Goal: Task Accomplishment & Management: Use online tool/utility

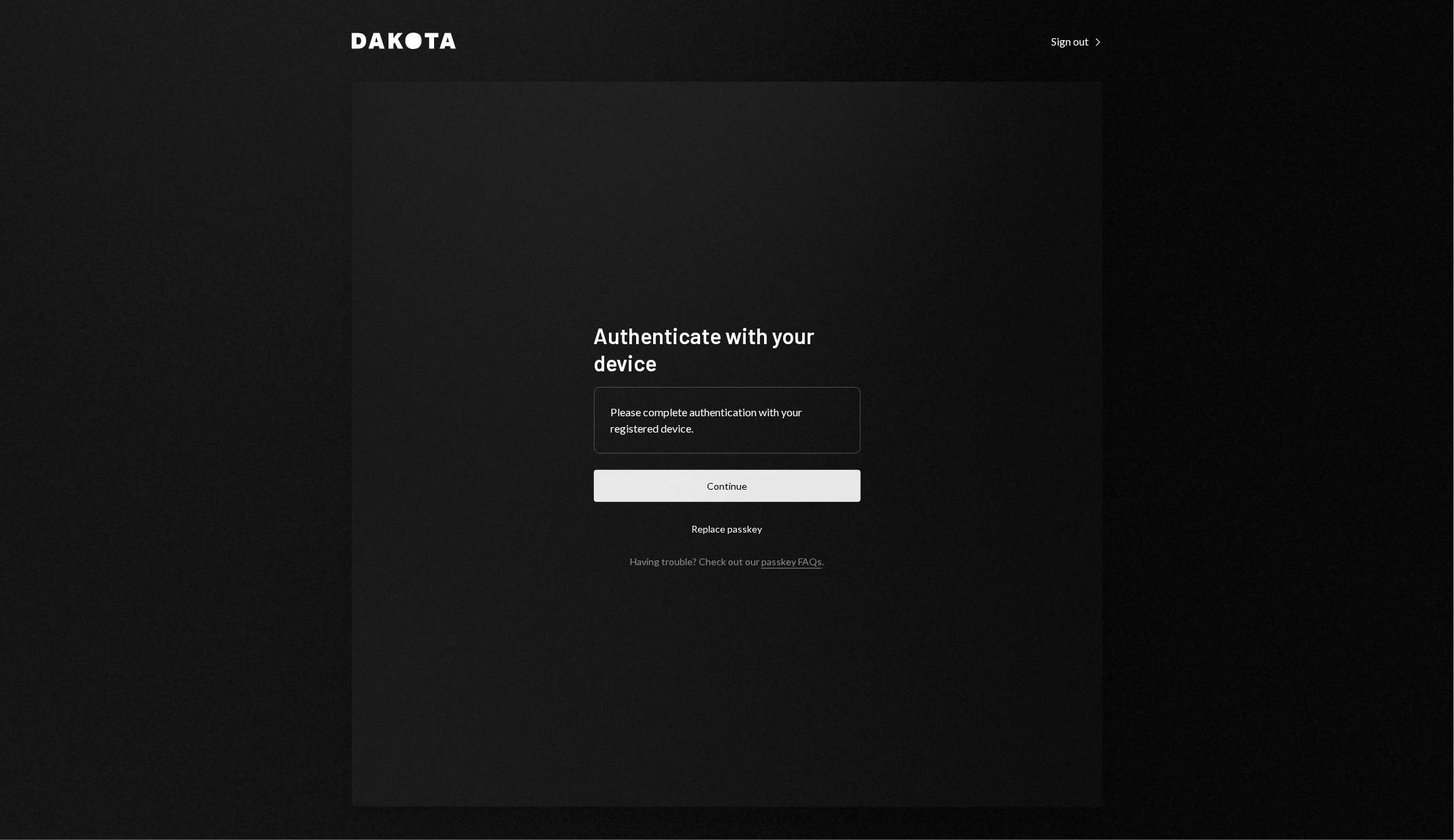
click at [662, 496] on button "Continue" at bounding box center [727, 485] width 267 height 32
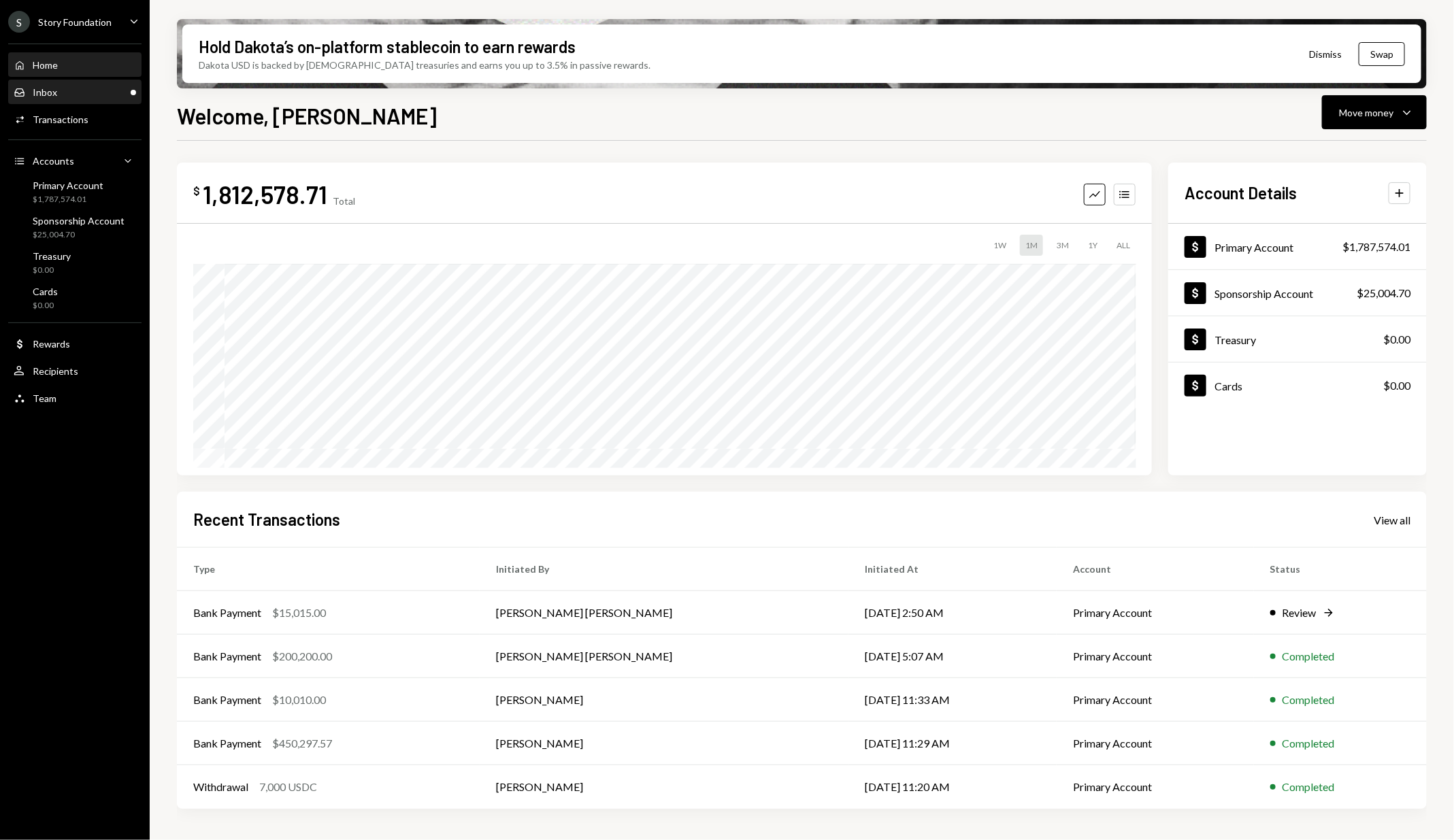
click at [53, 98] on div "Inbox Inbox" at bounding box center [75, 92] width 123 height 23
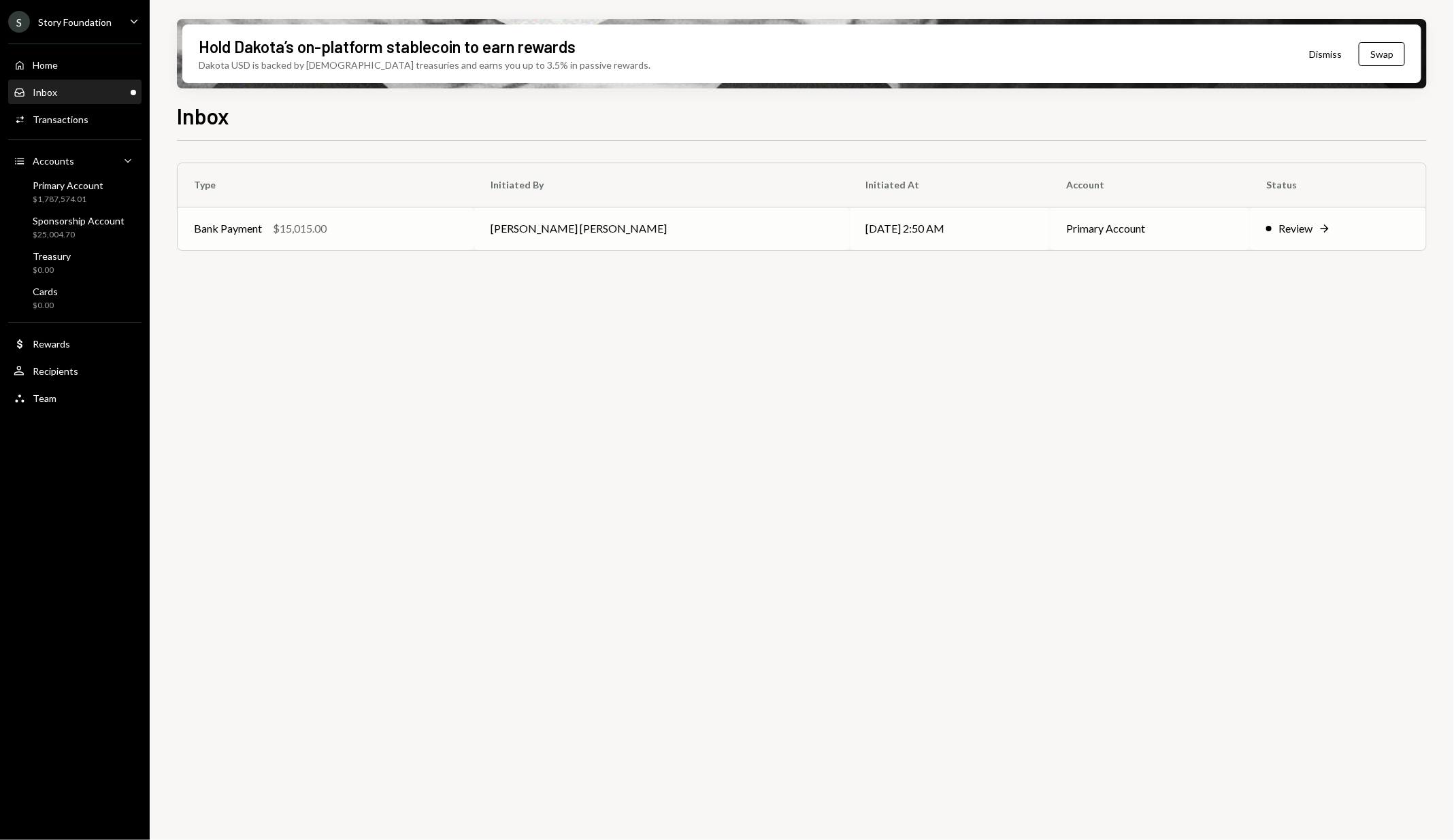
click at [416, 220] on div "Bank Payment $15,015.00" at bounding box center [325, 228] width 264 height 17
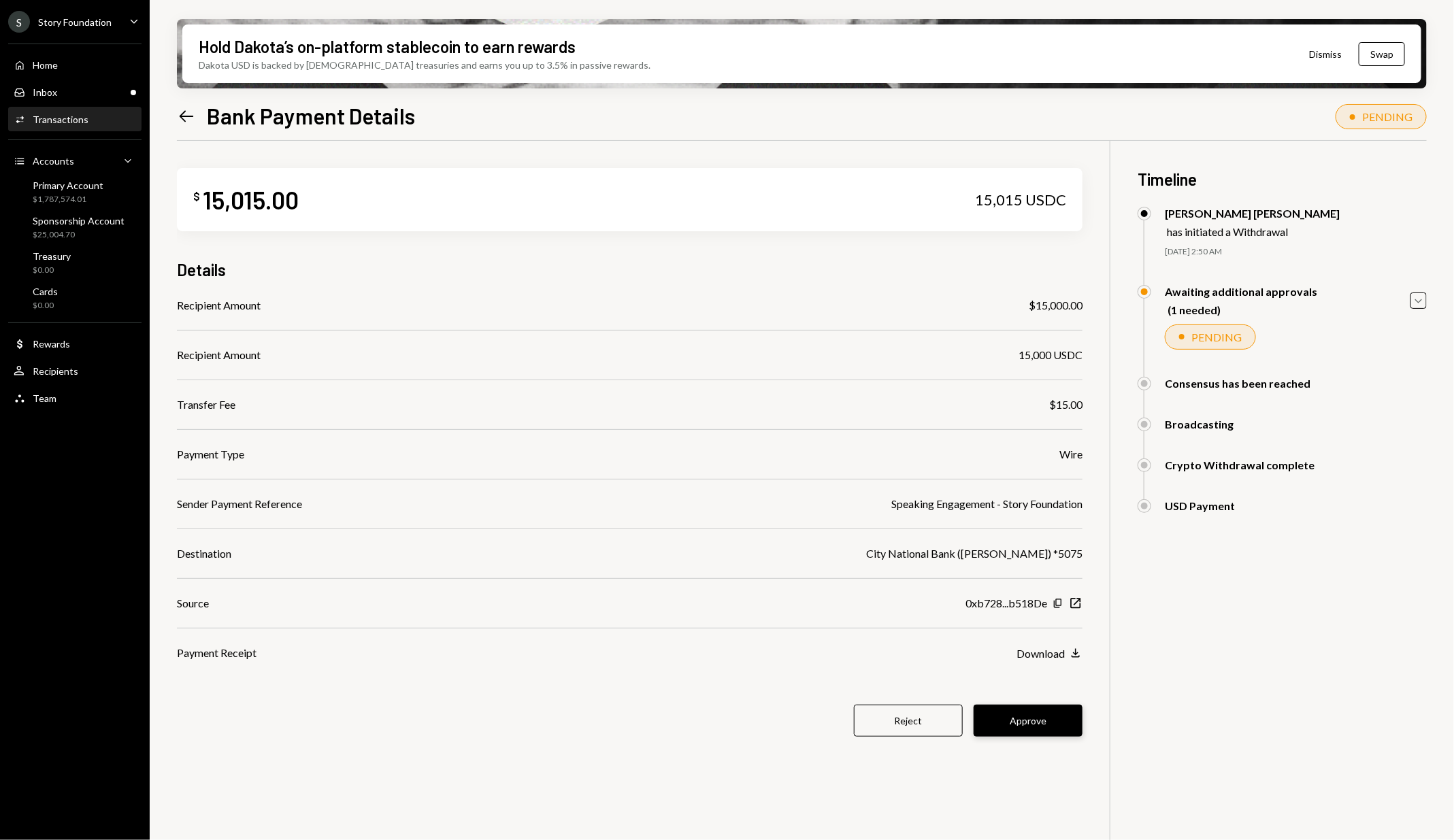
click at [1073, 721] on button "Approve" at bounding box center [1028, 720] width 109 height 32
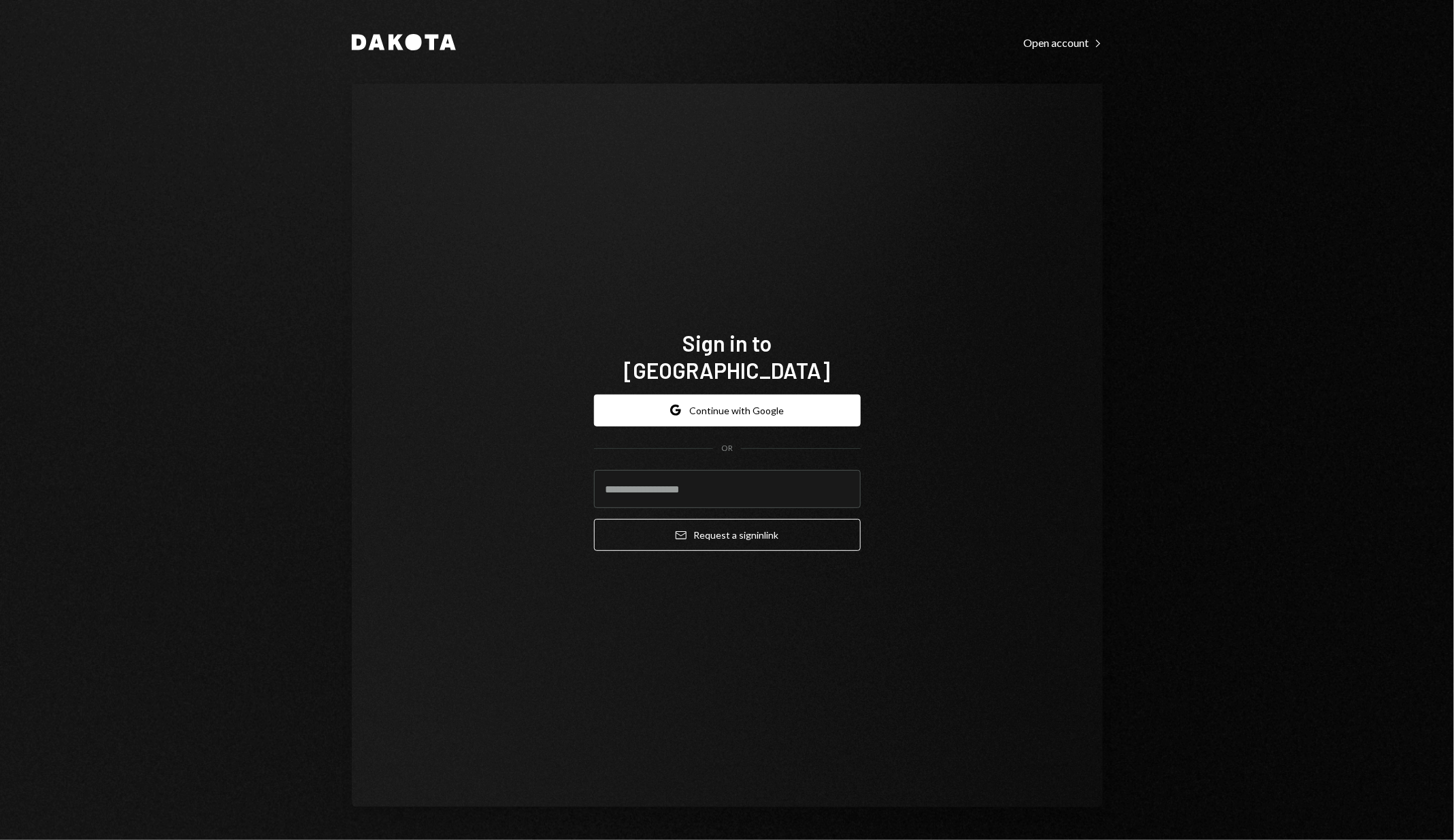
type input "**********"
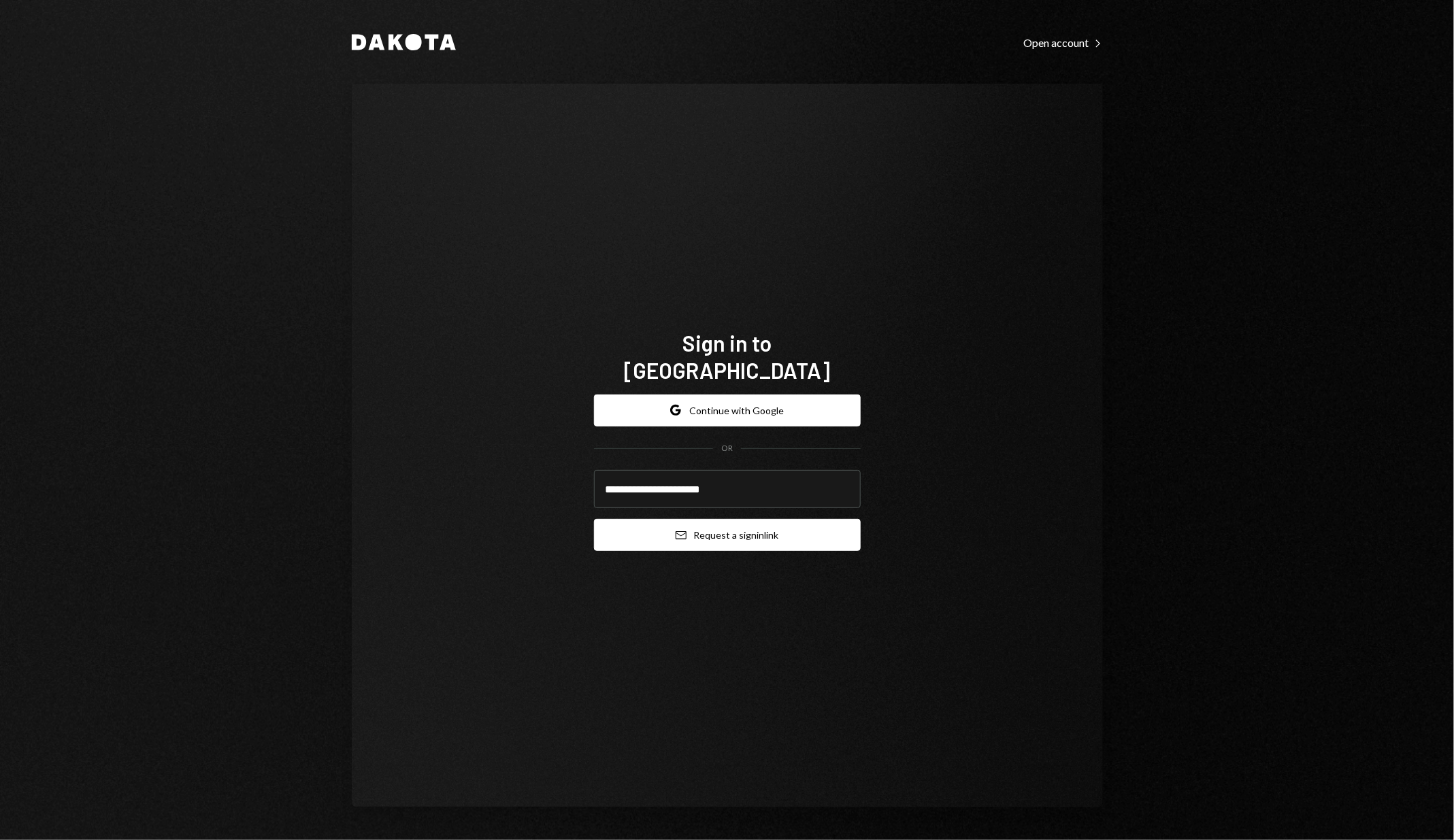
click at [720, 522] on button "Email Request a sign in link" at bounding box center [727, 535] width 267 height 32
